Goal: Task Accomplishment & Management: Manage account settings

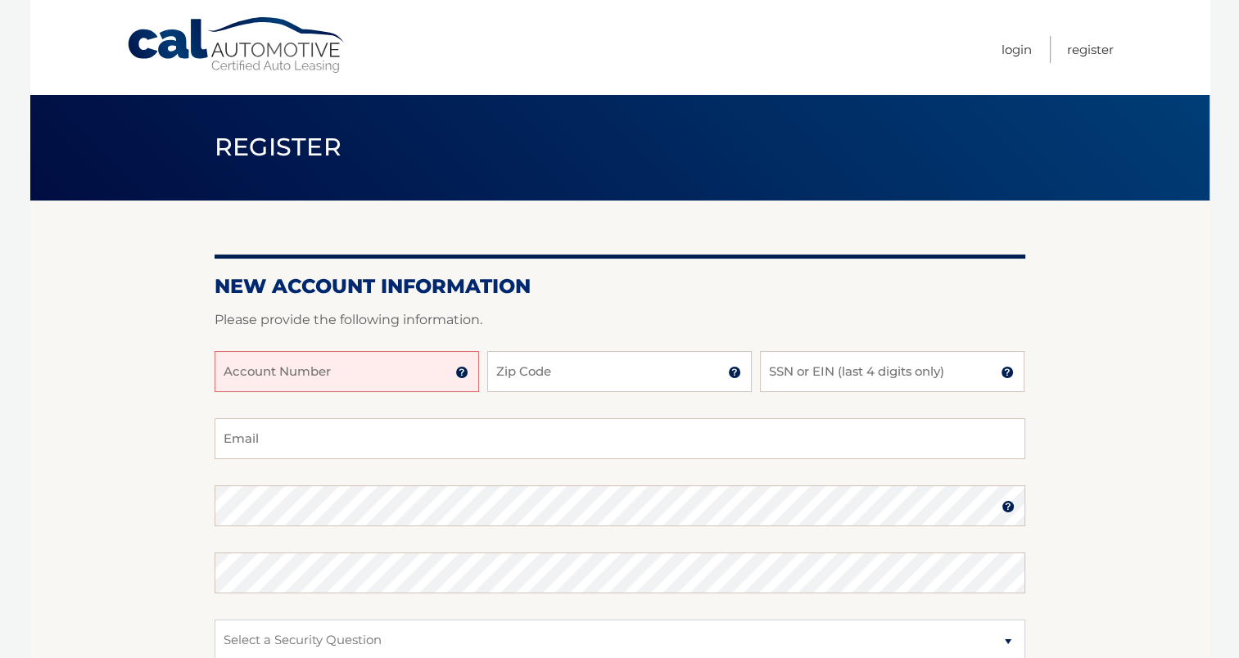
click at [400, 368] on input "Account Number" at bounding box center [347, 371] width 265 height 41
type input "44455989873"
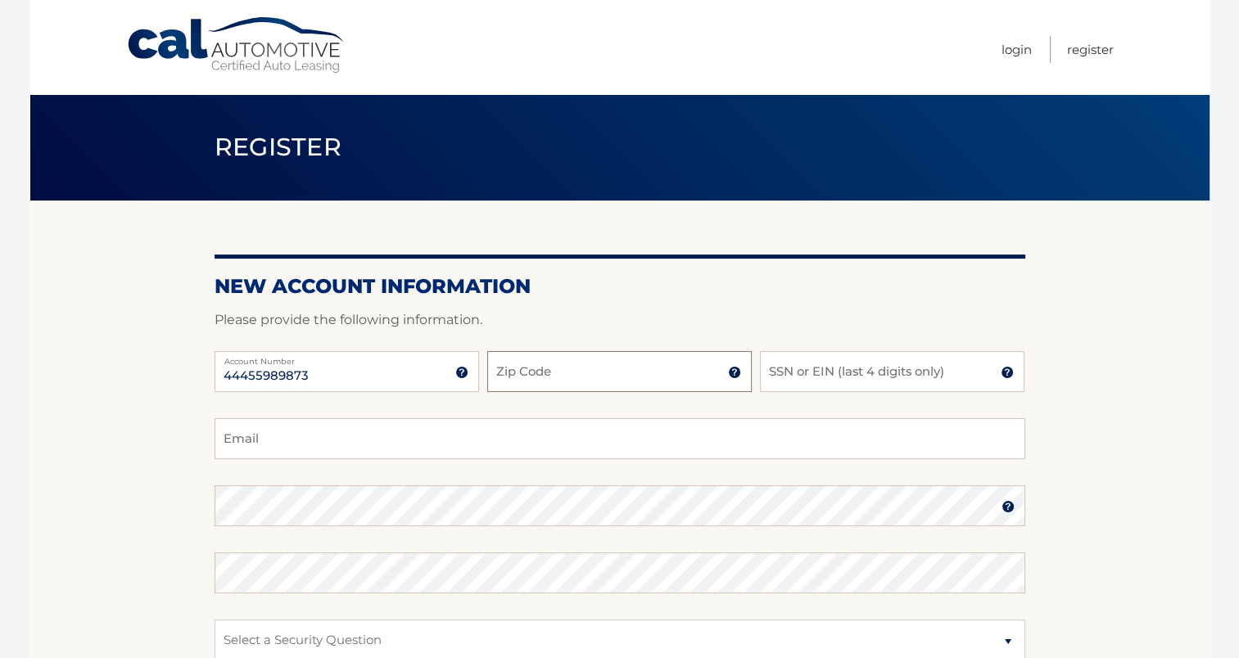
click at [611, 362] on input "Zip Code" at bounding box center [619, 371] width 265 height 41
type input "11950"
click at [845, 373] on input "SSN or EIN (last 4 digits only)" at bounding box center [892, 371] width 265 height 41
type input "5038"
click at [862, 432] on input "Email" at bounding box center [620, 438] width 811 height 41
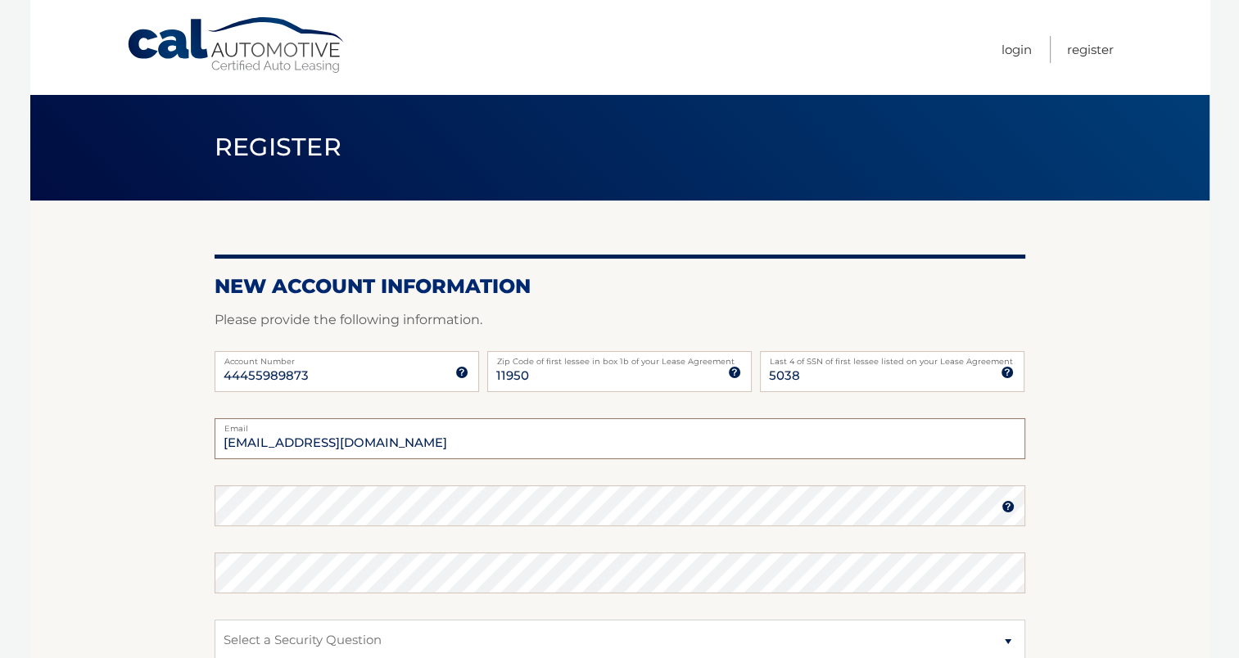
type input "krumholzleo@yahoo.com"
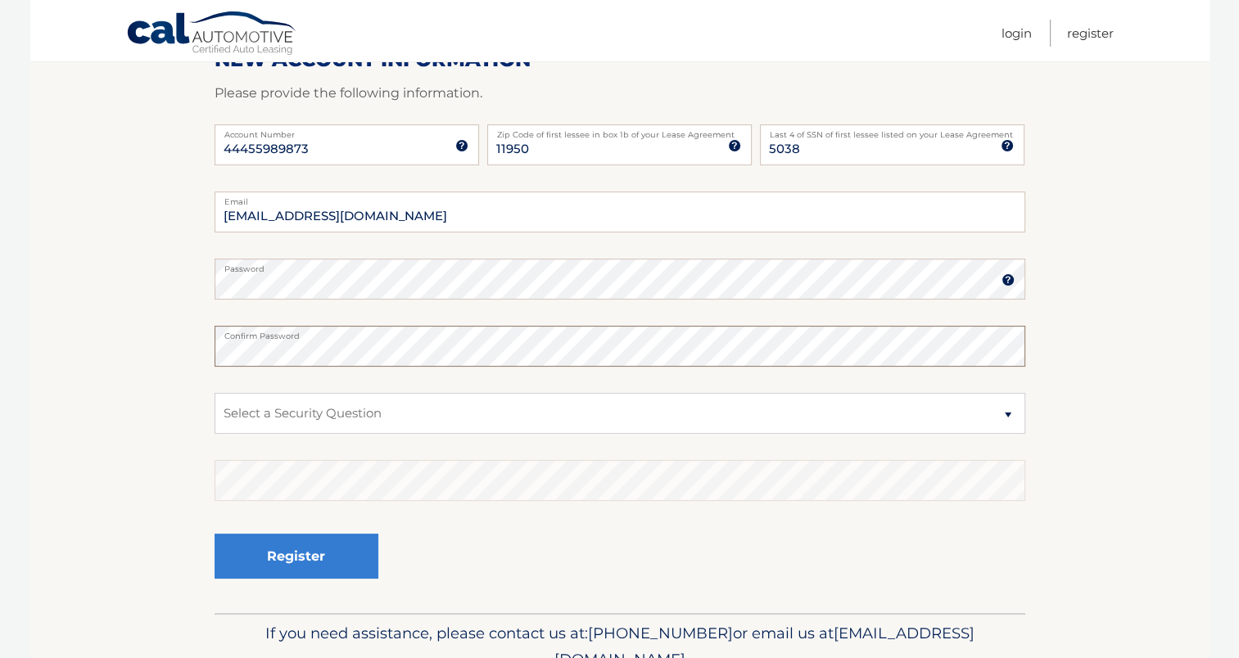
scroll to position [246, 0]
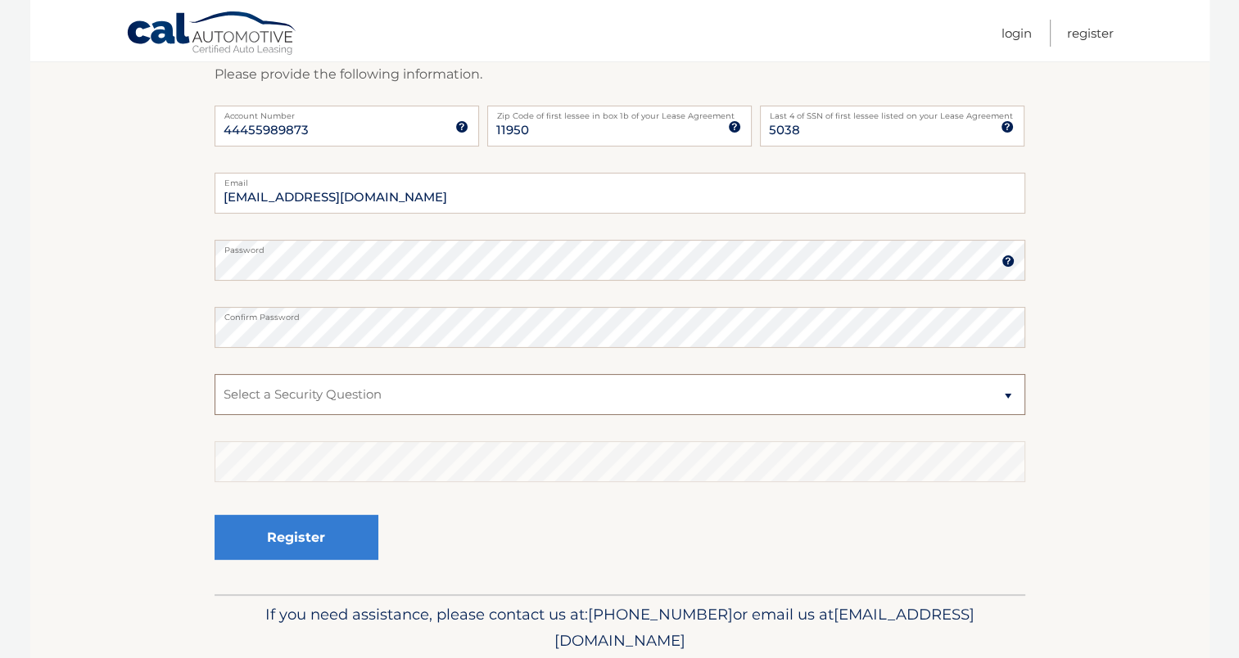
click at [696, 399] on select "Select a Security Question What was the name of your elementary school? What is…" at bounding box center [620, 394] width 811 height 41
select select "2"
click at [215, 374] on select "Select a Security Question What was the name of your elementary school? What is…" at bounding box center [620, 394] width 811 height 41
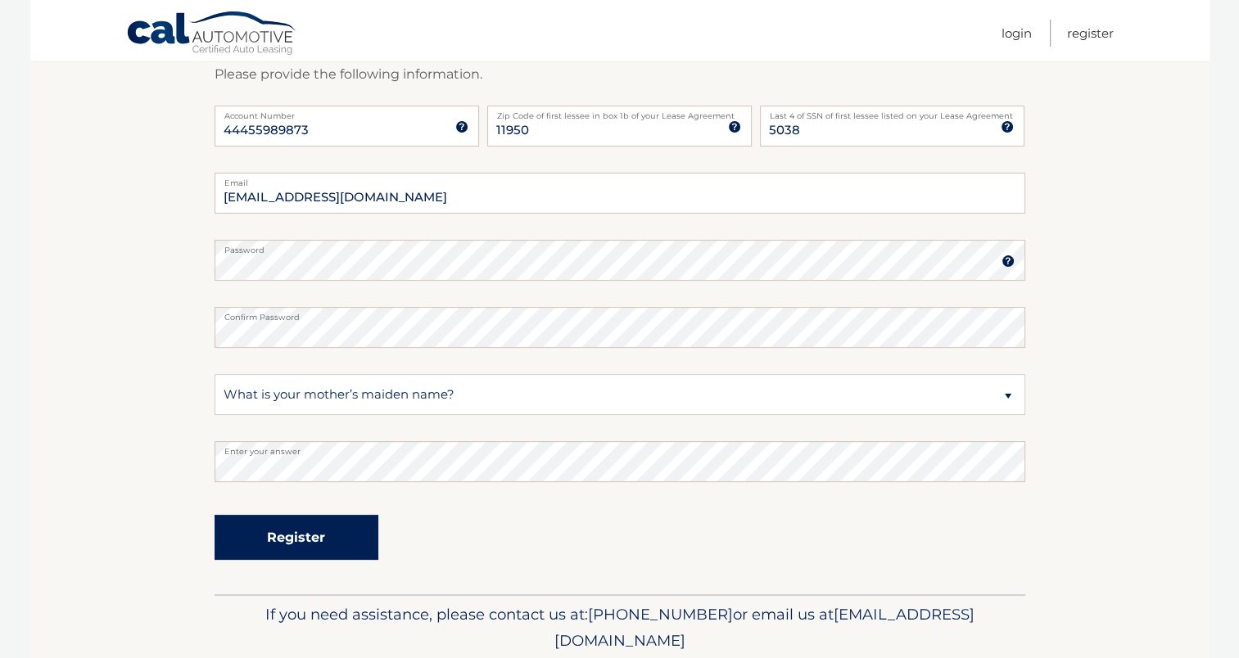
click at [329, 535] on button "Register" at bounding box center [297, 537] width 164 height 45
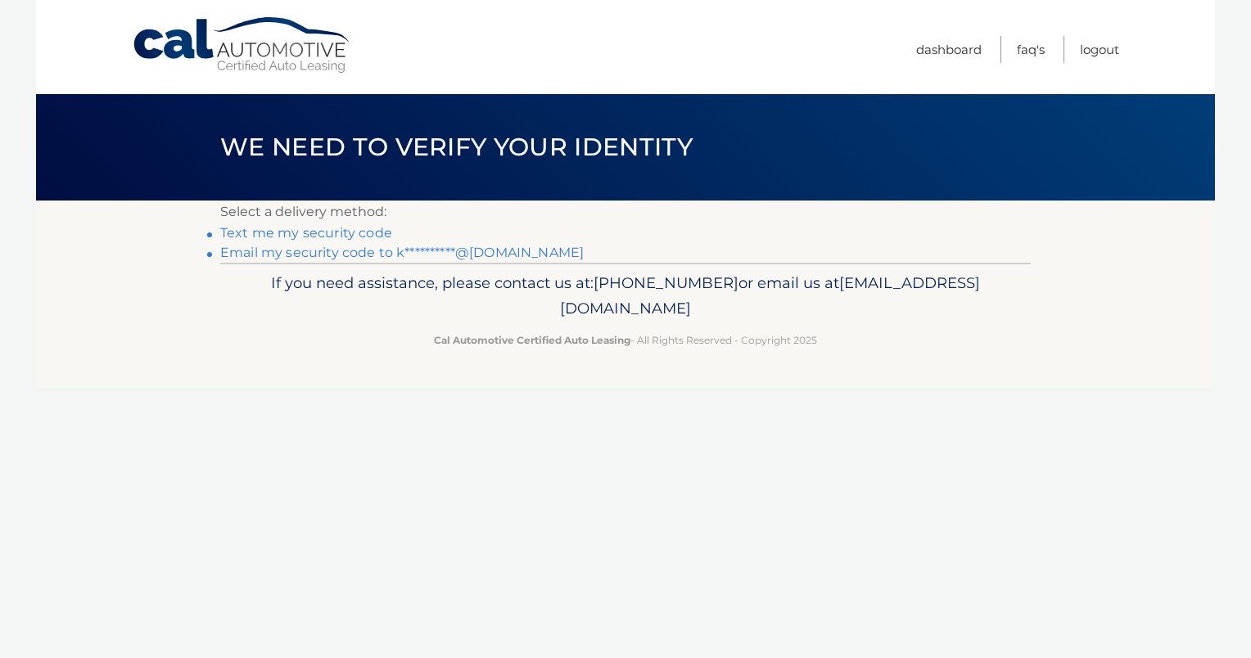
click at [306, 252] on link "**********" at bounding box center [402, 253] width 364 height 16
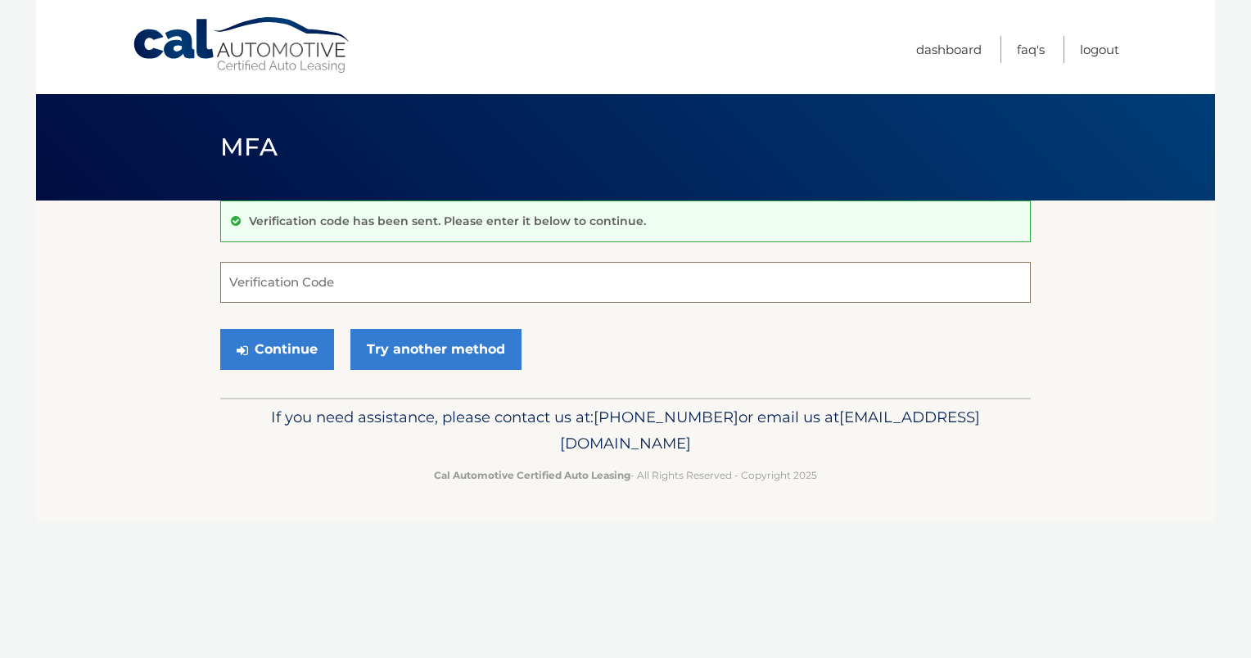
click at [323, 283] on input "Verification Code" at bounding box center [625, 282] width 811 height 41
type input "584836"
click at [243, 350] on icon "submit" at bounding box center [242, 350] width 11 height 13
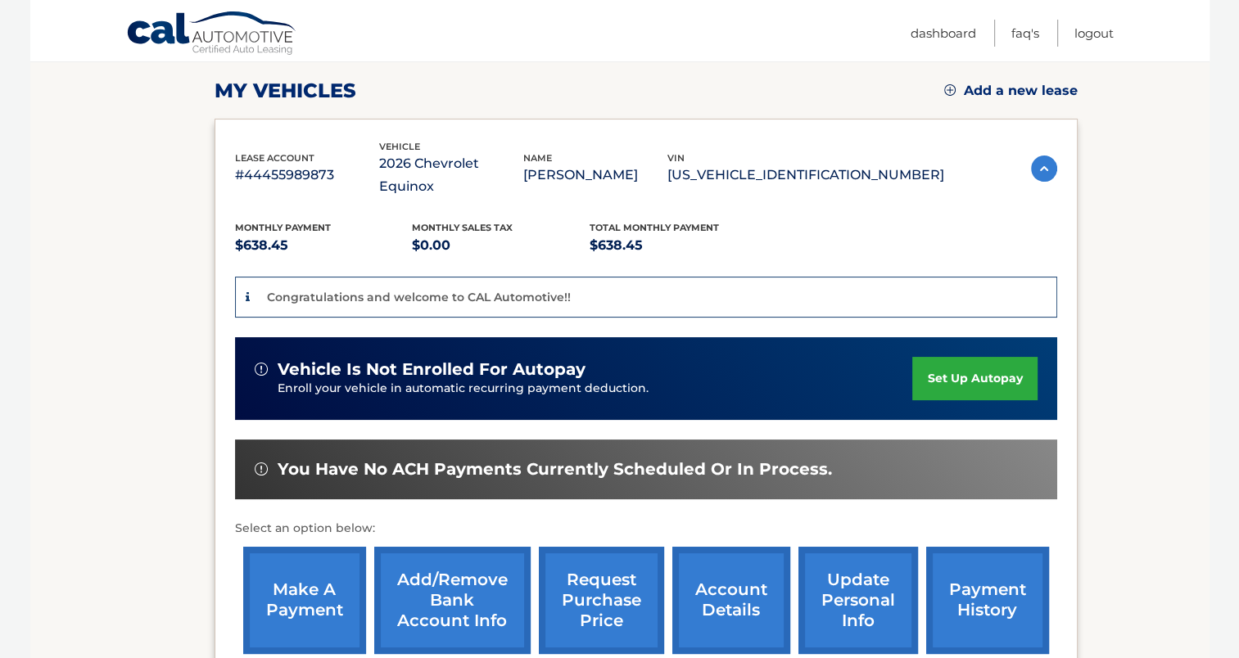
scroll to position [246, 0]
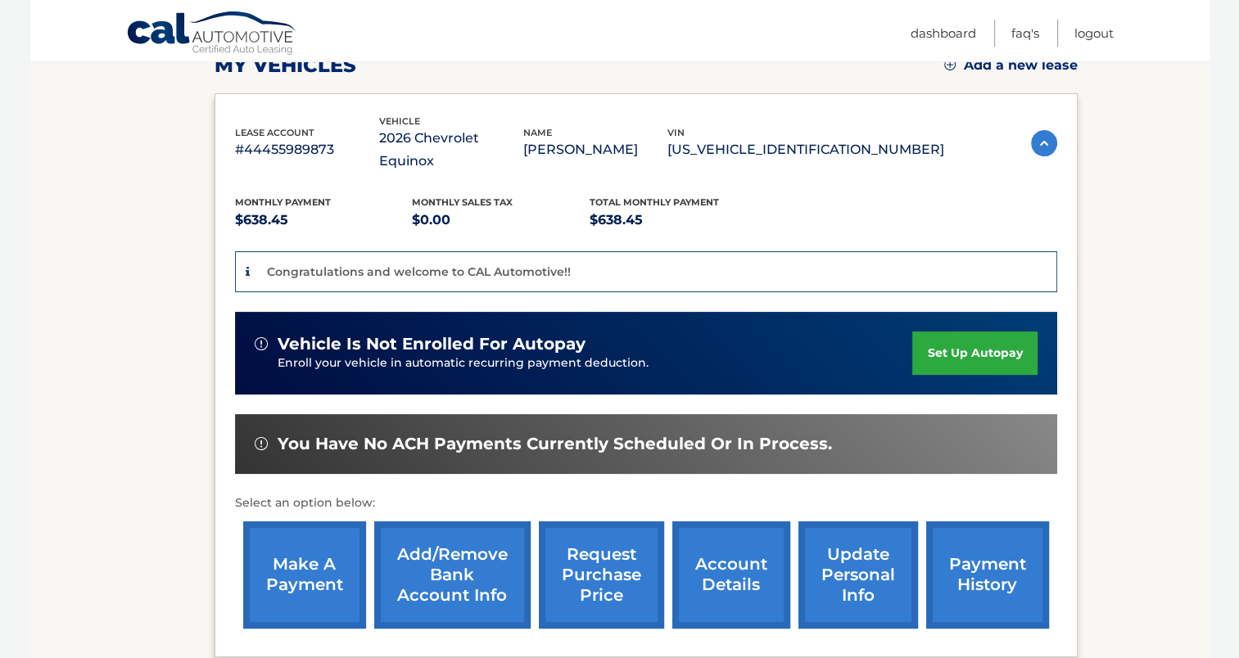
click at [934, 332] on link "set up autopay" at bounding box center [974, 353] width 124 height 43
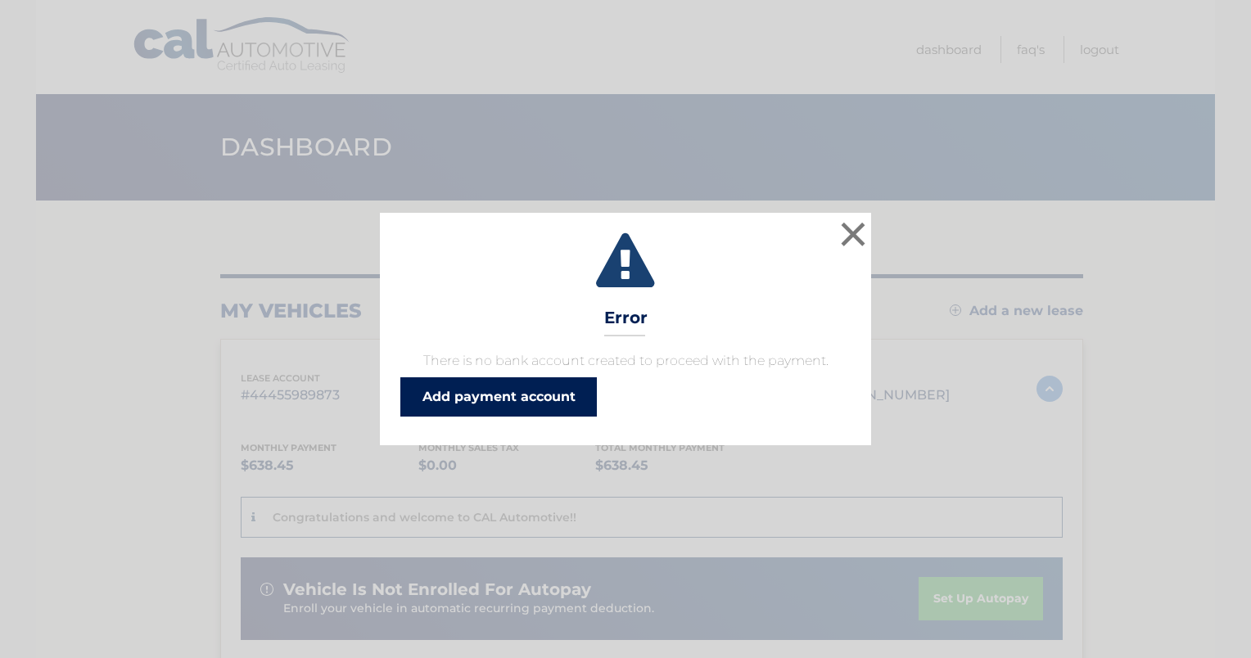
click at [547, 400] on link "Add payment account" at bounding box center [498, 397] width 197 height 39
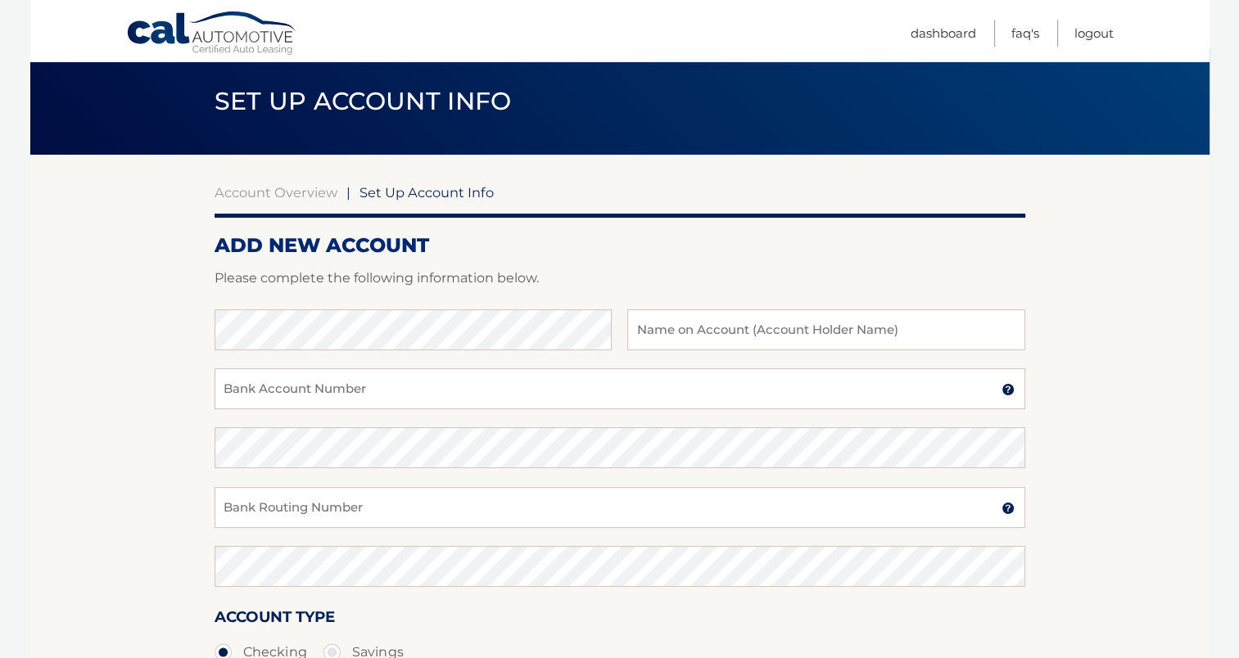
scroll to position [82, 0]
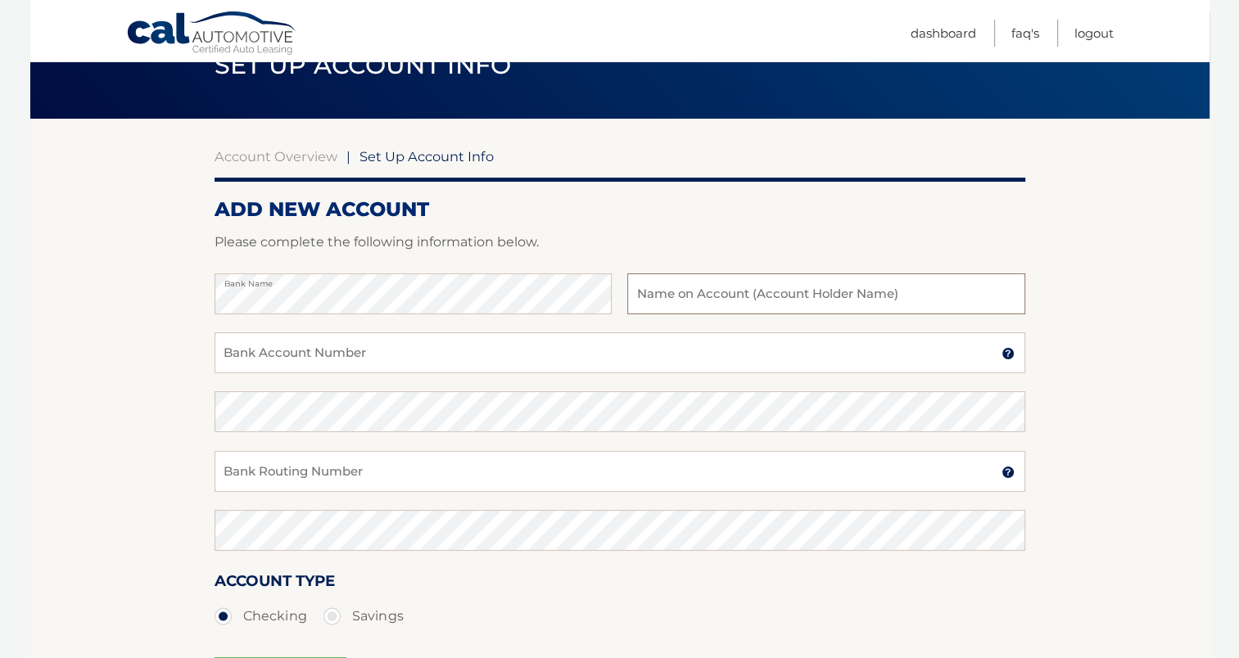
click at [671, 292] on input "text" at bounding box center [825, 294] width 397 height 41
type input "[PERSON_NAME]"
click at [622, 337] on input "Bank Account Number" at bounding box center [620, 352] width 811 height 41
type input "7040994496"
click at [617, 465] on input "Bank Routing Number" at bounding box center [620, 471] width 811 height 41
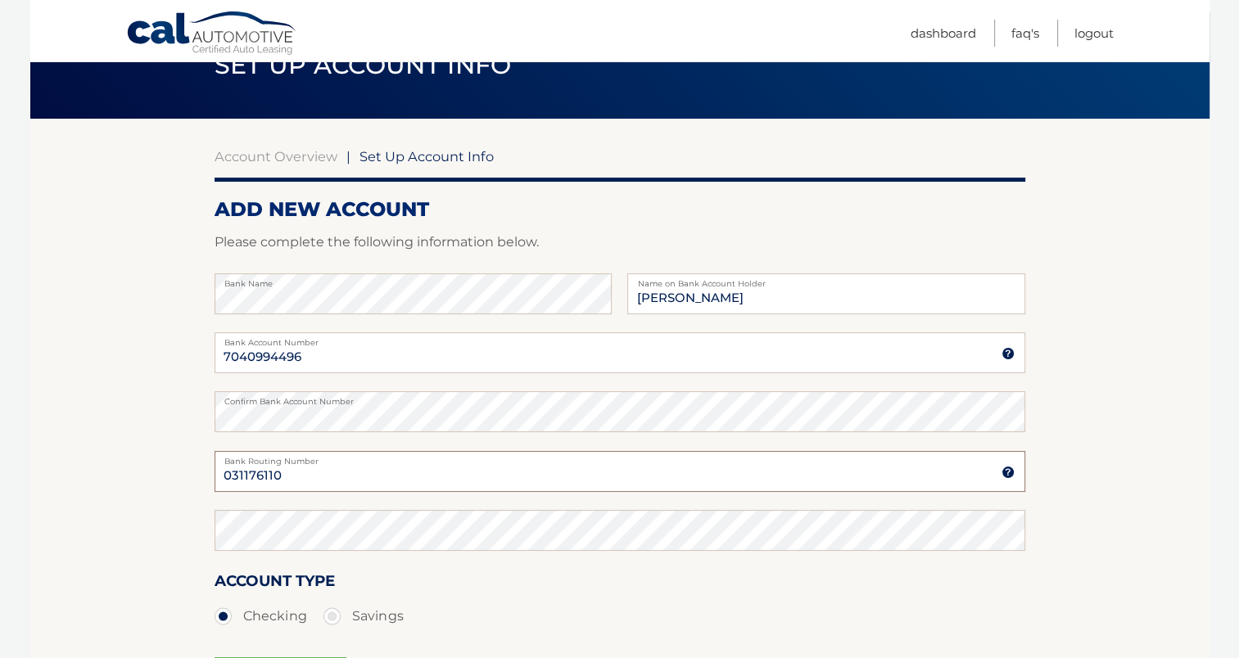
type input "031176110"
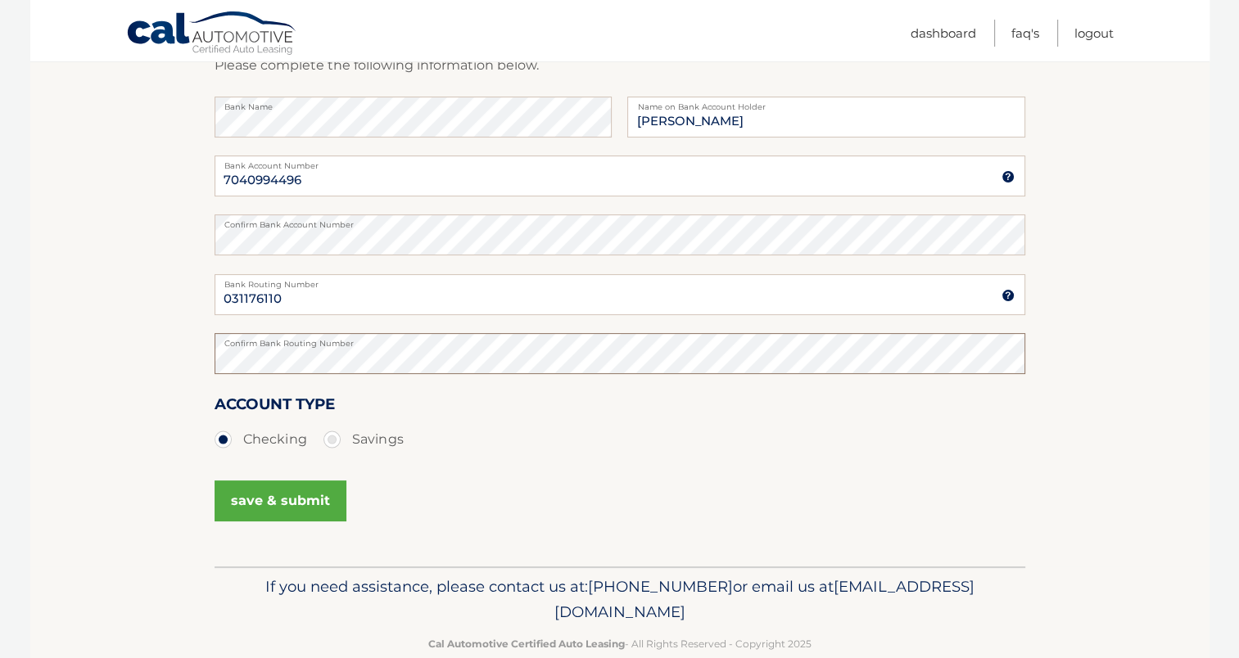
scroll to position [291, 0]
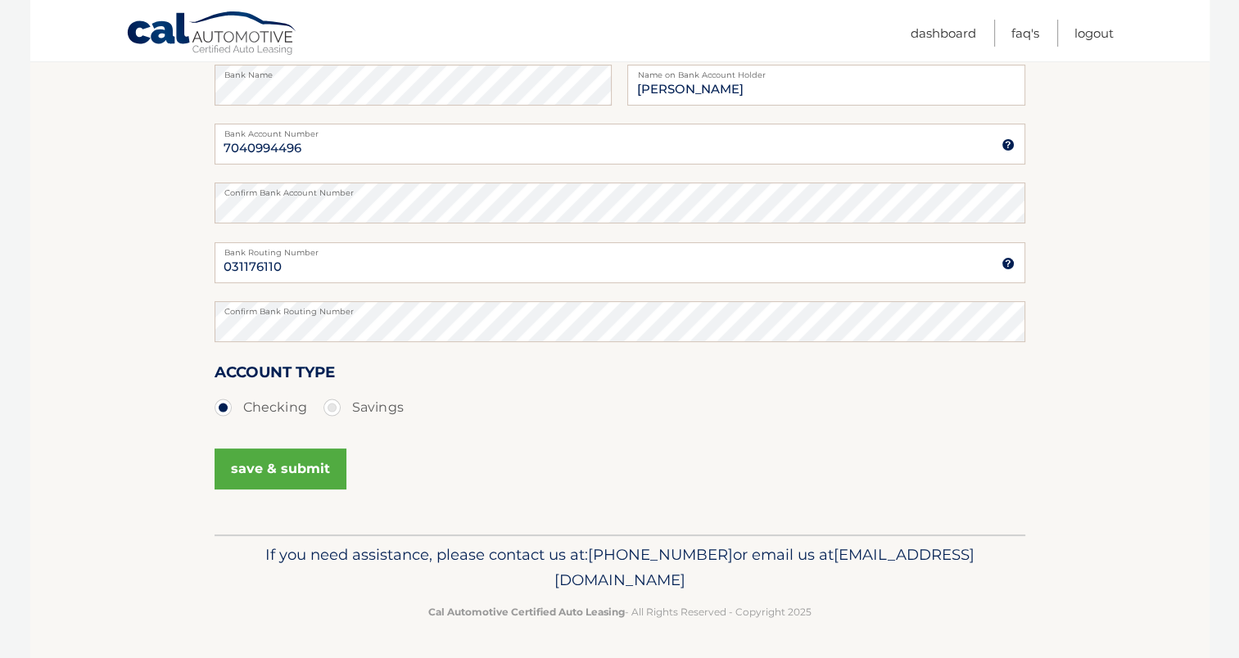
click at [295, 467] on button "save & submit" at bounding box center [281, 469] width 132 height 41
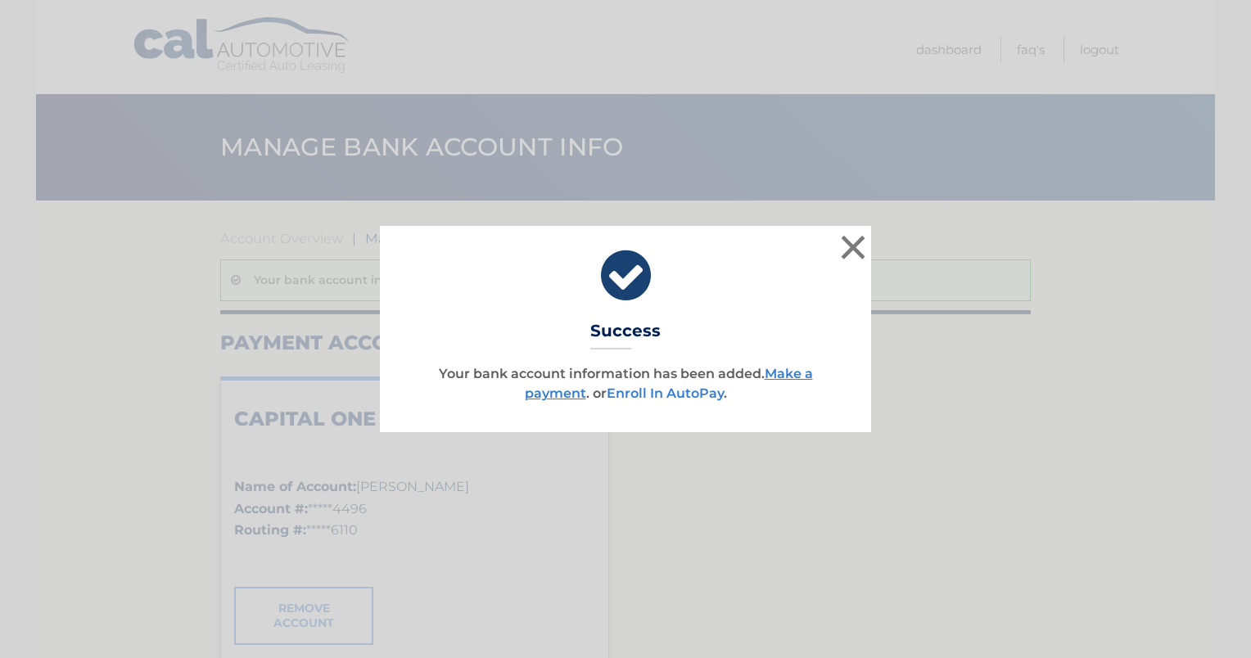
click at [682, 396] on link "Enroll In AutoPay" at bounding box center [665, 394] width 117 height 16
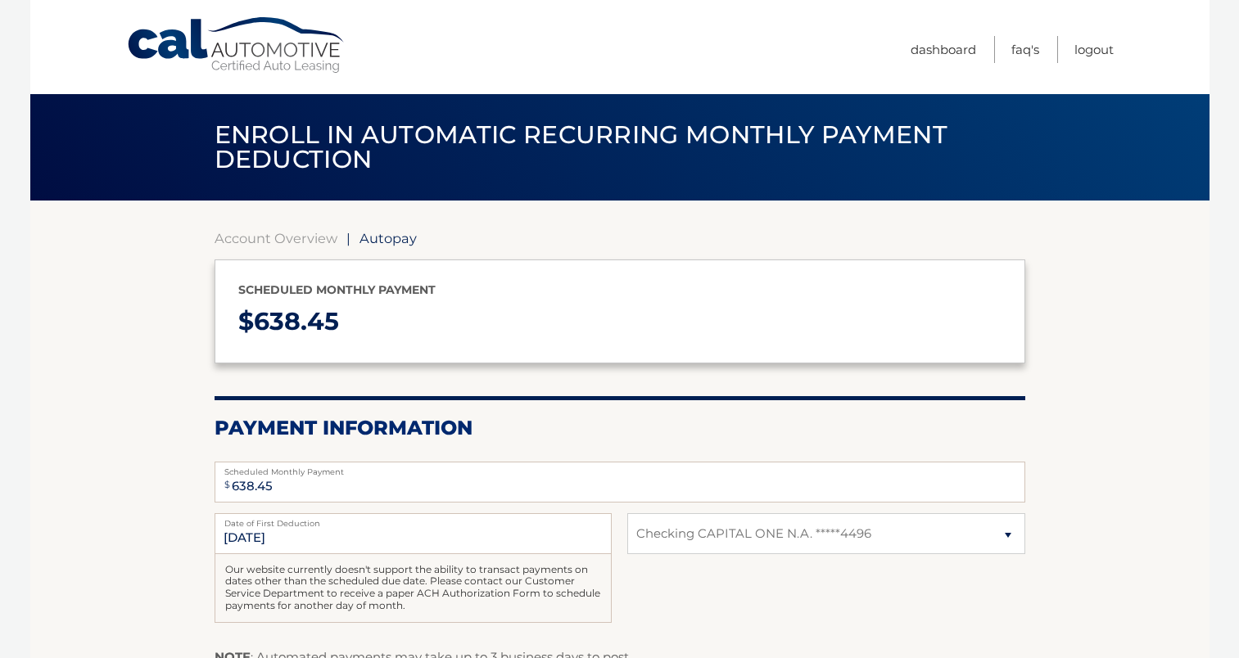
select select "MWM0ZjUzMGUtYjU4My00YWVhLWI5OWYtMWM0MzAzNGMyODUx"
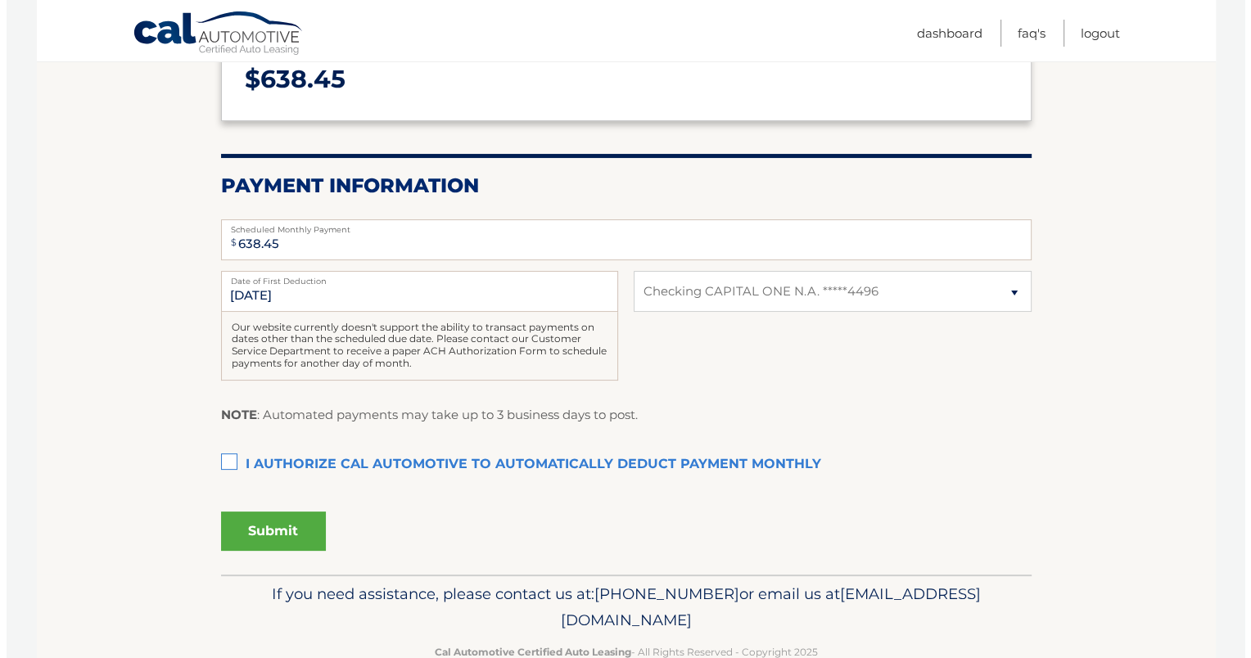
scroll to position [246, 0]
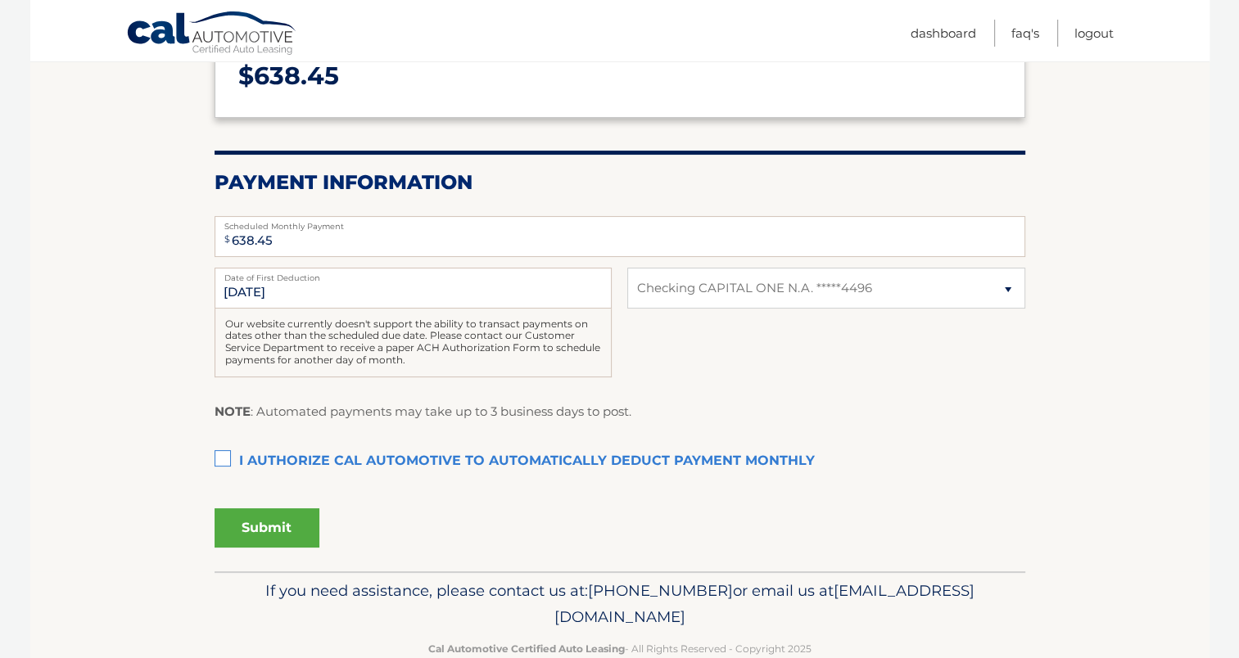
click at [219, 454] on label "I authorize cal automotive to automatically deduct payment monthly This checkbo…" at bounding box center [620, 461] width 811 height 33
click at [0, 0] on input "I authorize cal automotive to automatically deduct payment monthly This checkbo…" at bounding box center [0, 0] width 0 height 0
click at [236, 517] on button "Submit" at bounding box center [267, 528] width 105 height 39
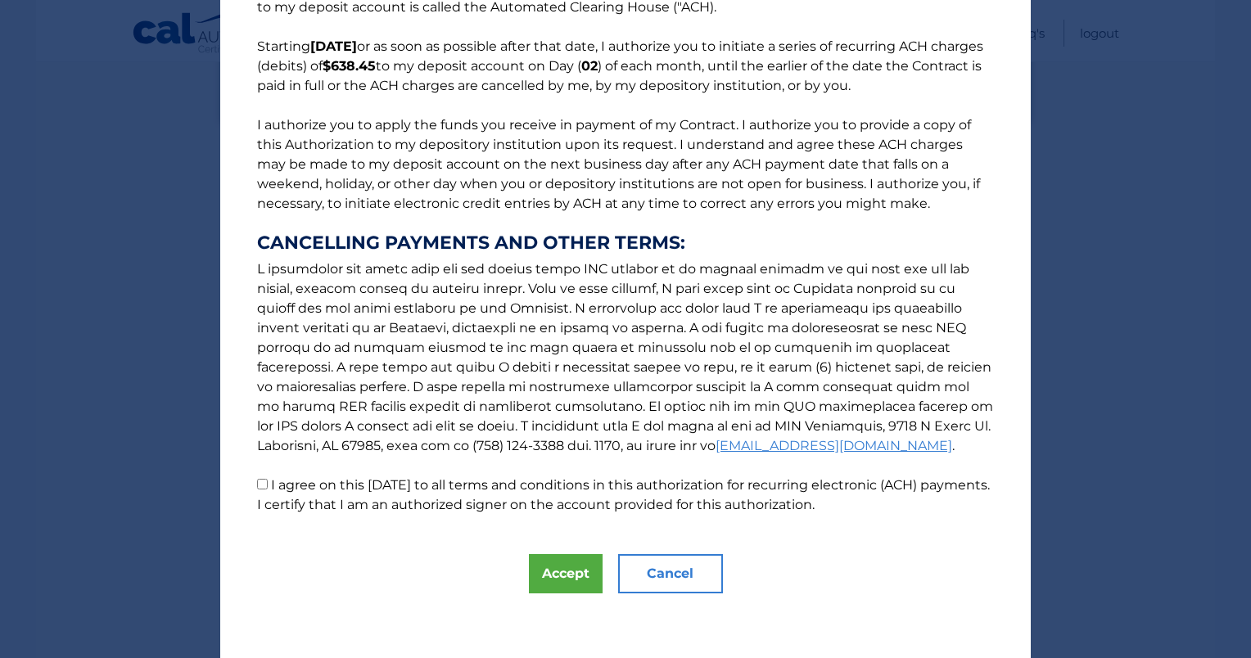
scroll to position [115, 0]
click at [257, 485] on input "I agree on this 08/30/2025 to all terms and conditions in this authorization fo…" at bounding box center [262, 484] width 11 height 11
checkbox input "true"
click at [537, 572] on button "Accept" at bounding box center [566, 573] width 74 height 39
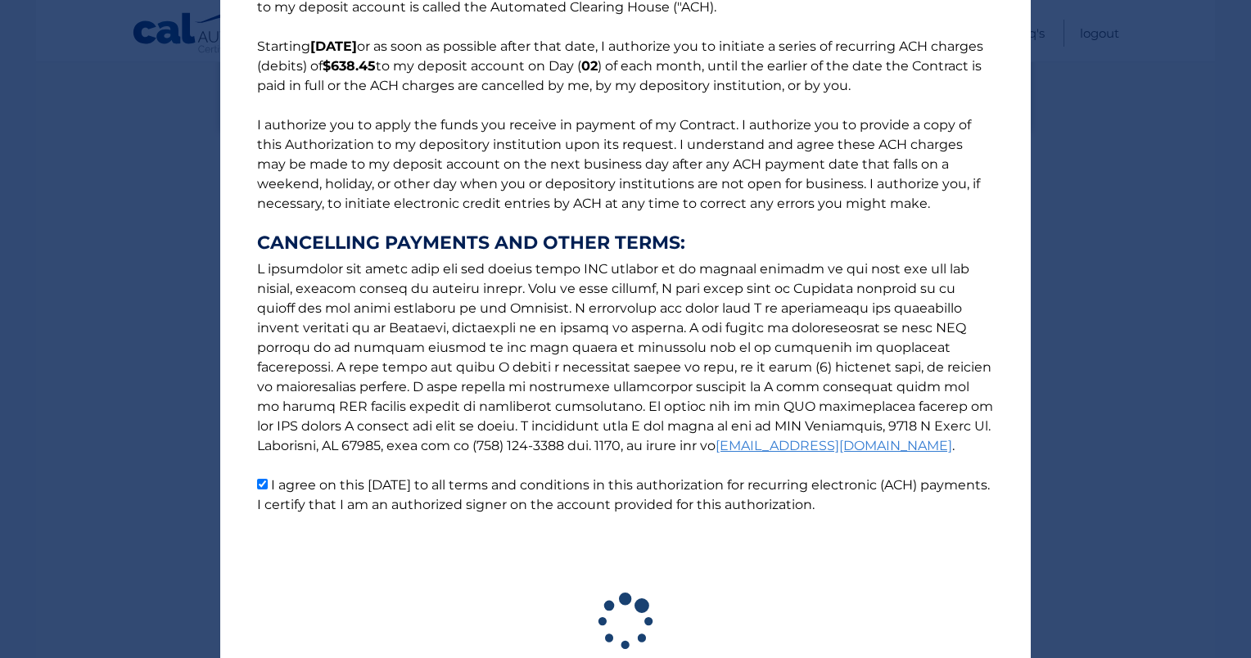
scroll to position [236, 0]
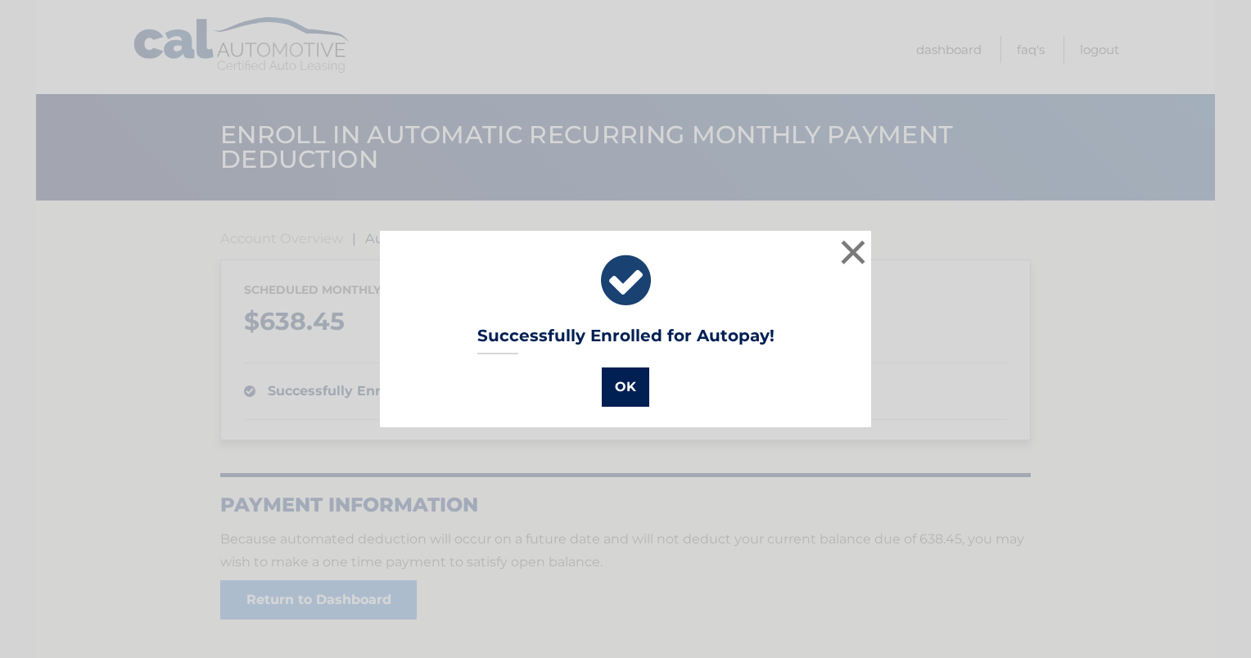
click at [619, 390] on button "OK" at bounding box center [625, 387] width 47 height 39
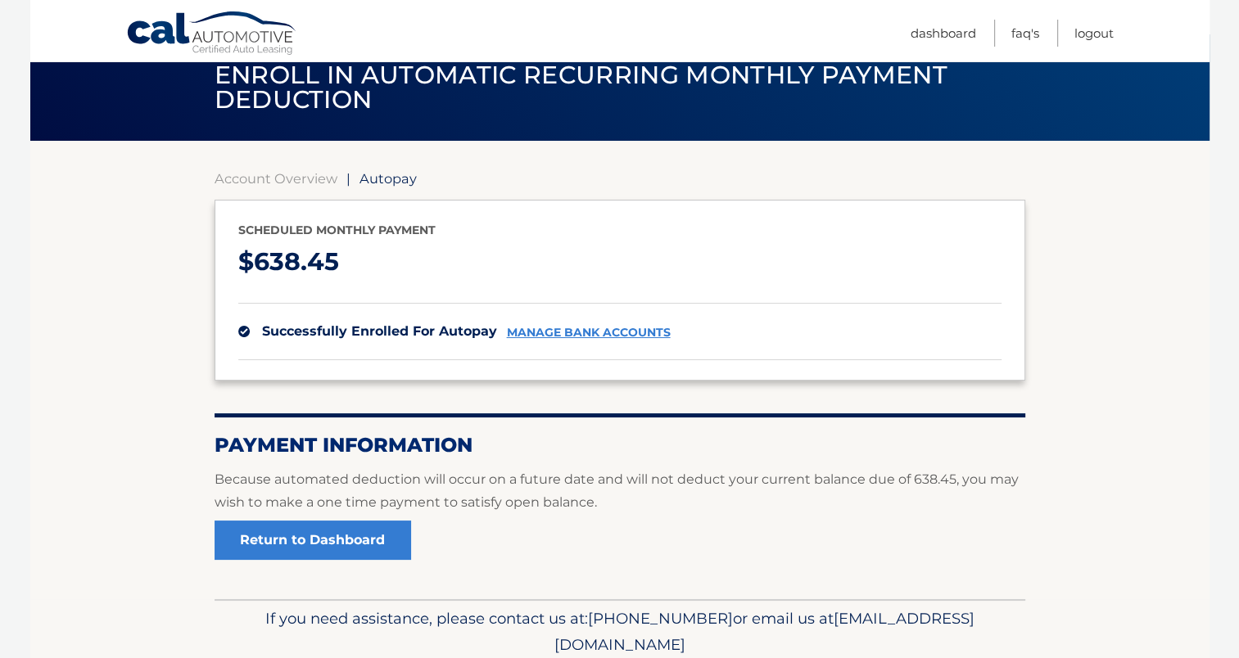
scroll to position [124, 0]
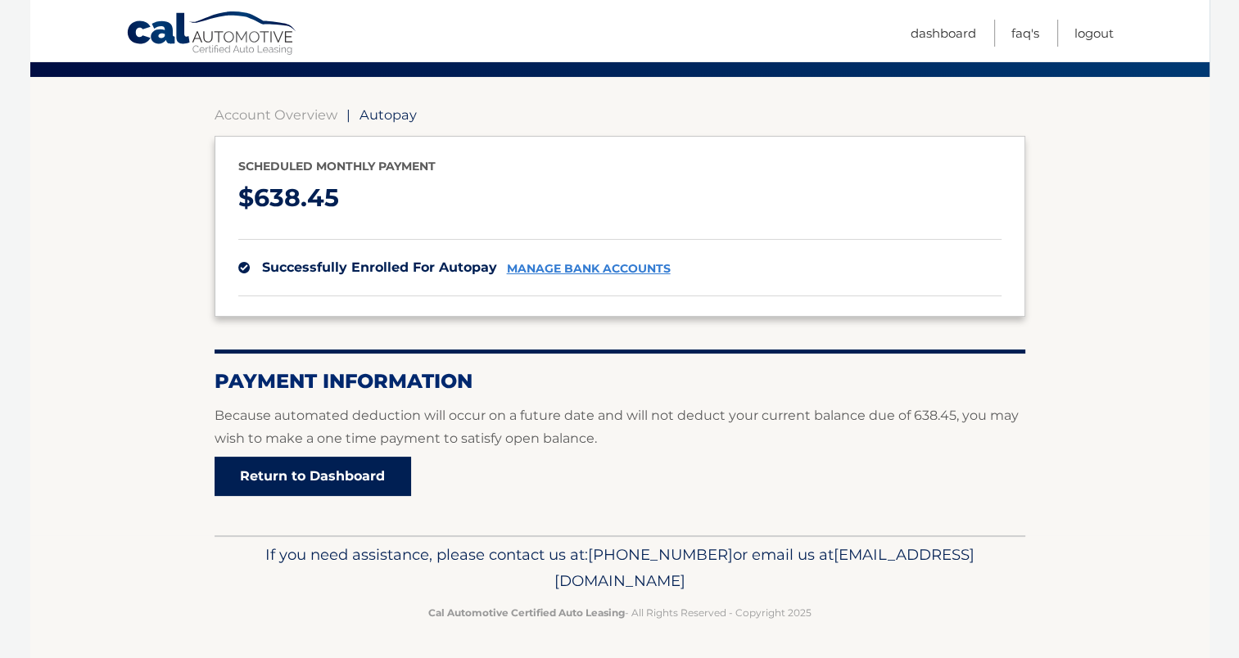
click at [390, 472] on link "Return to Dashboard" at bounding box center [313, 476] width 197 height 39
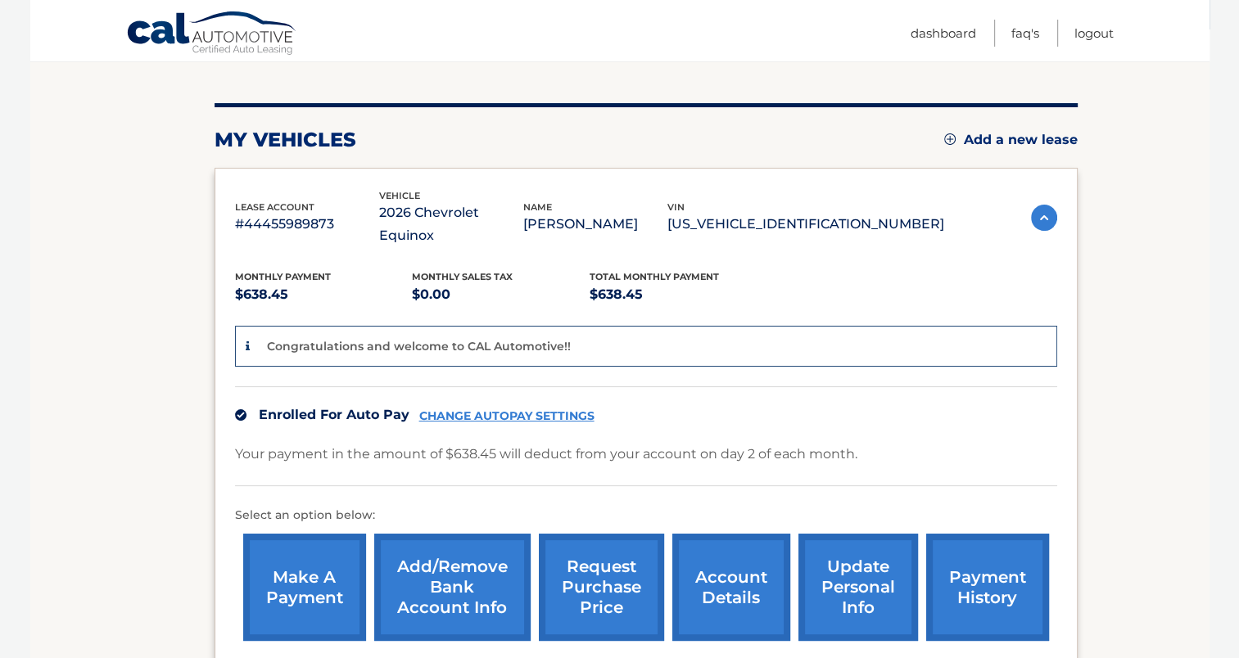
scroll to position [164, 0]
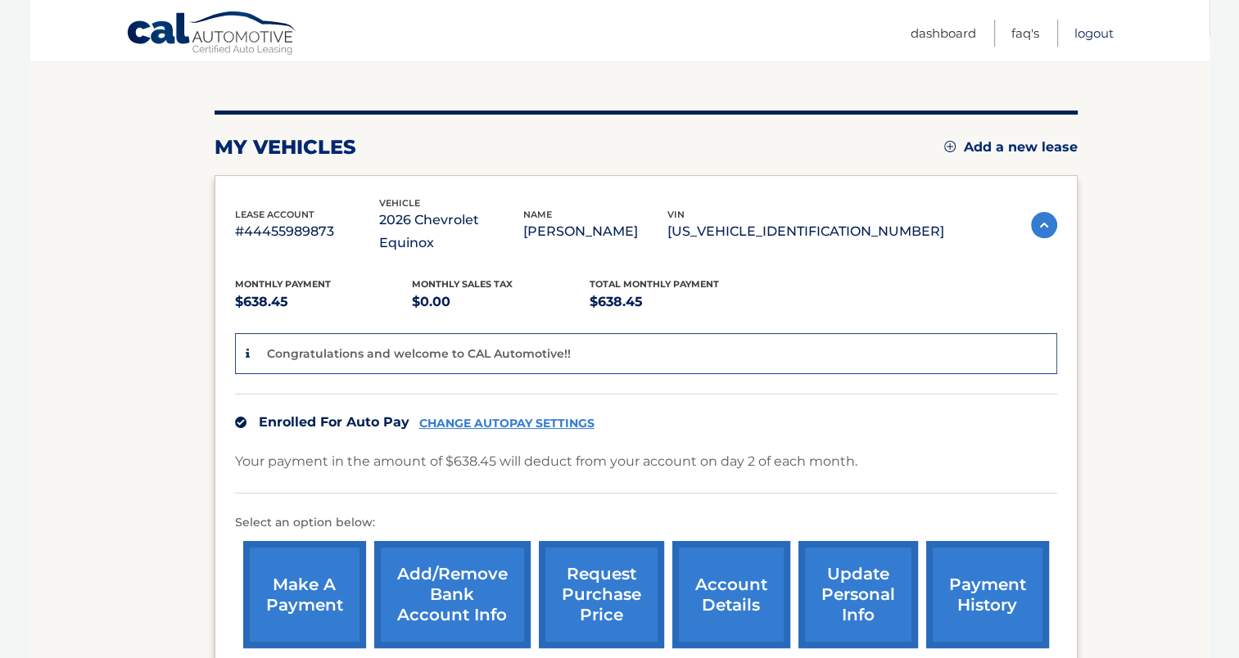
click at [1088, 29] on link "Logout" at bounding box center [1093, 33] width 39 height 27
